Goal: Check status: Check status

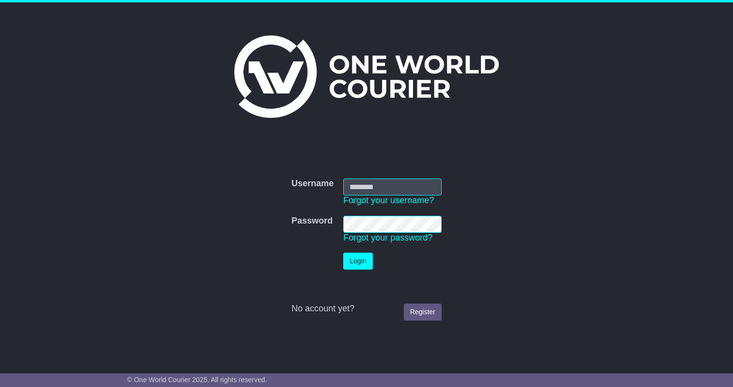
type input "**********"
click at [361, 257] on button "Login" at bounding box center [357, 261] width 29 height 17
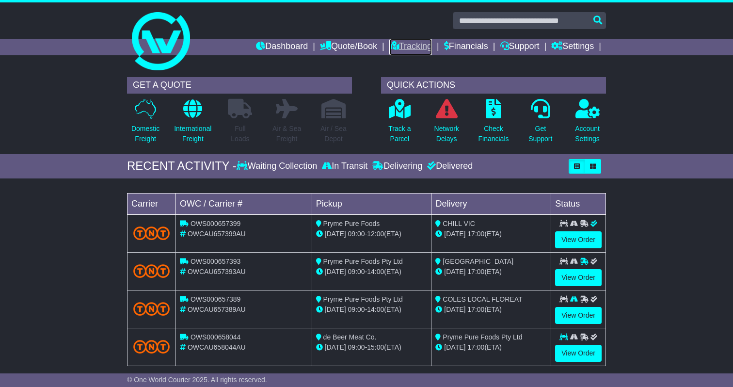
click at [405, 45] on link "Tracking" at bounding box center [410, 47] width 43 height 16
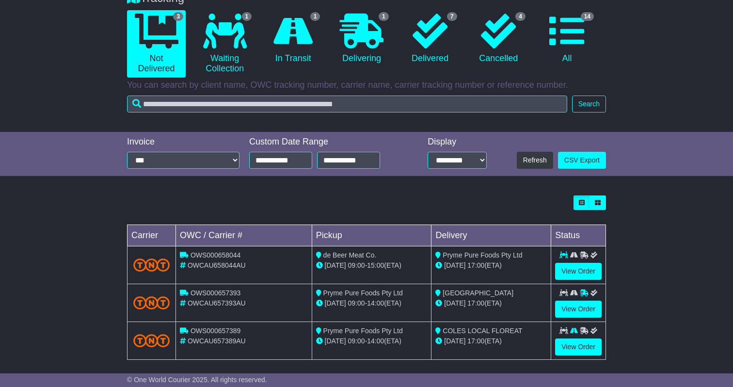
scroll to position [98, 0]
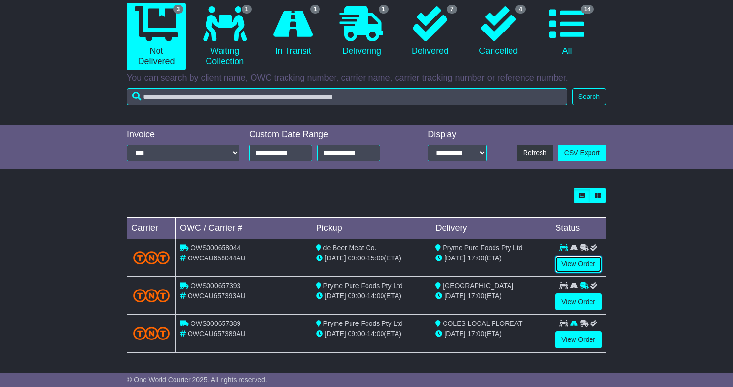
click at [588, 259] on link "View Order" at bounding box center [578, 264] width 47 height 17
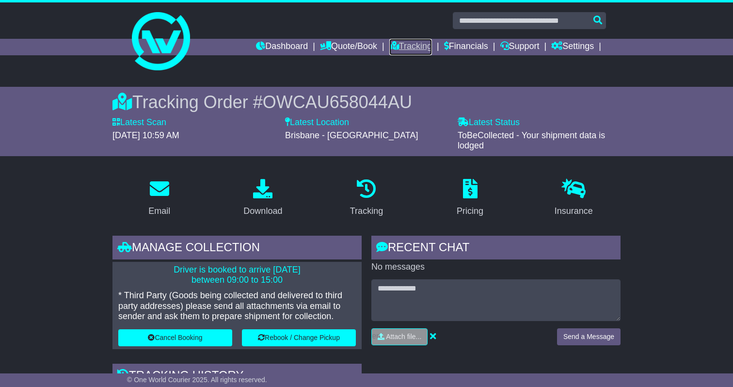
click at [407, 46] on link "Tracking" at bounding box center [410, 47] width 43 height 16
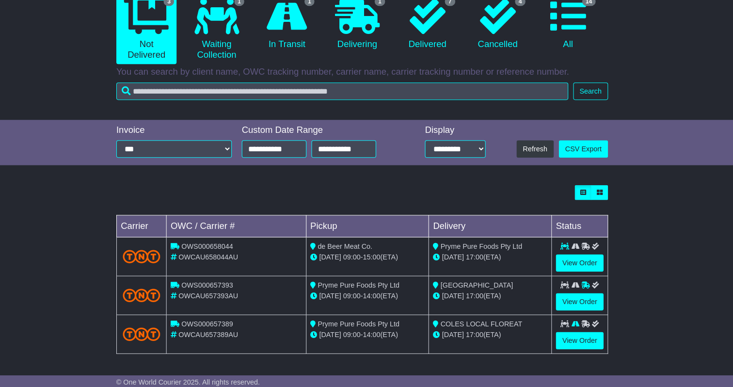
scroll to position [97, 0]
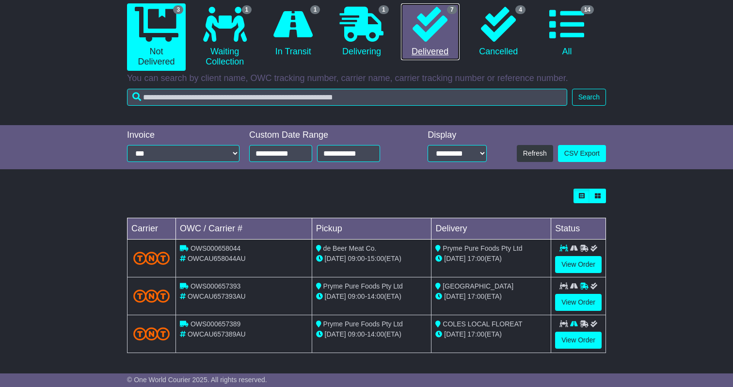
click at [432, 38] on icon at bounding box center [430, 24] width 35 height 35
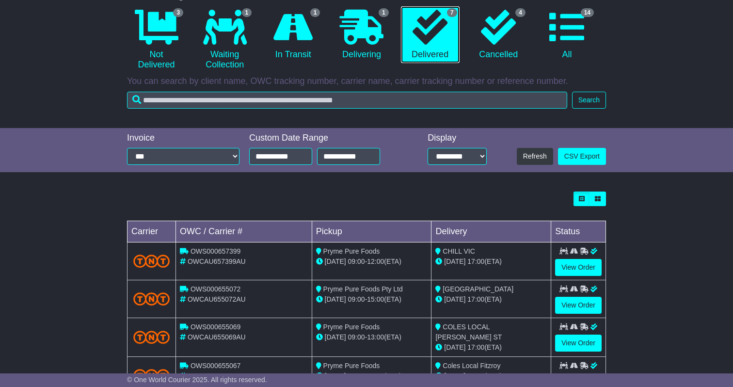
scroll to position [0, 0]
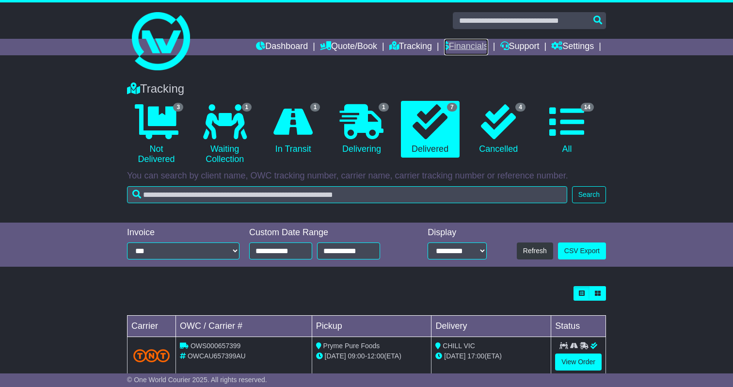
click at [466, 50] on link "Financials" at bounding box center [466, 47] width 44 height 16
